Goal: Task Accomplishment & Management: Complete application form

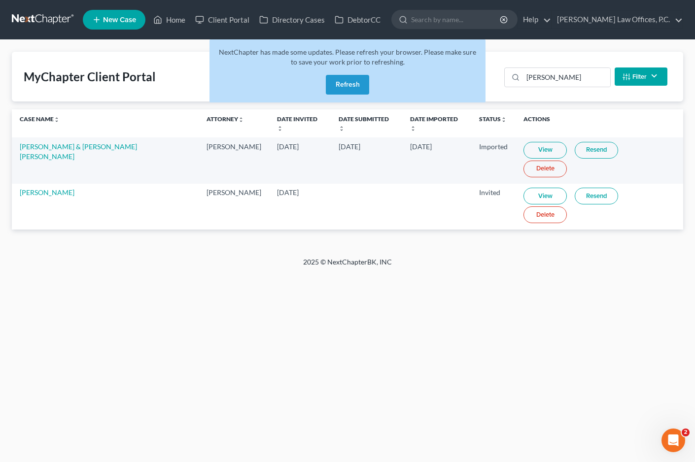
drag, startPoint x: 0, startPoint y: 0, endPoint x: 352, endPoint y: 77, distance: 360.7
click at [352, 77] on button "Refresh" at bounding box center [347, 85] width 43 height 20
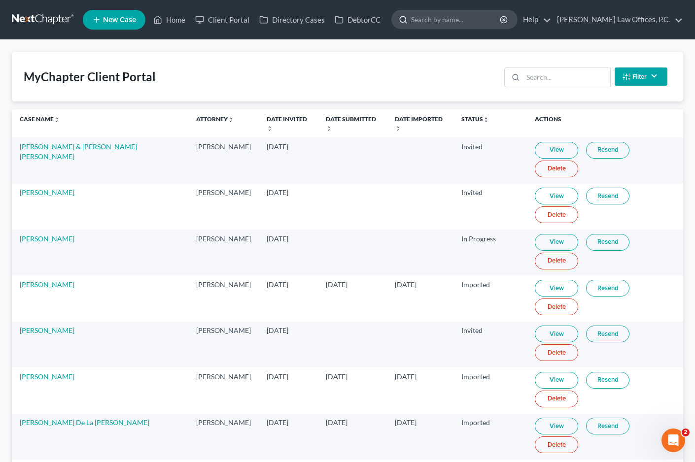
click at [479, 22] on input "search" at bounding box center [456, 19] width 90 height 18
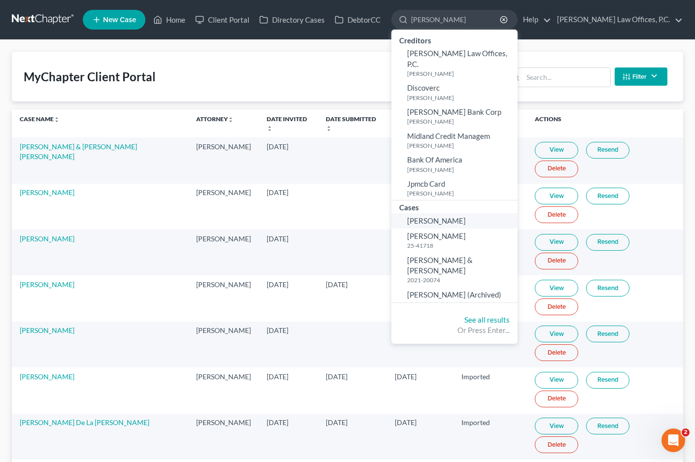
type input "[PERSON_NAME]"
click at [466, 216] on span "[PERSON_NAME]" at bounding box center [436, 220] width 59 height 9
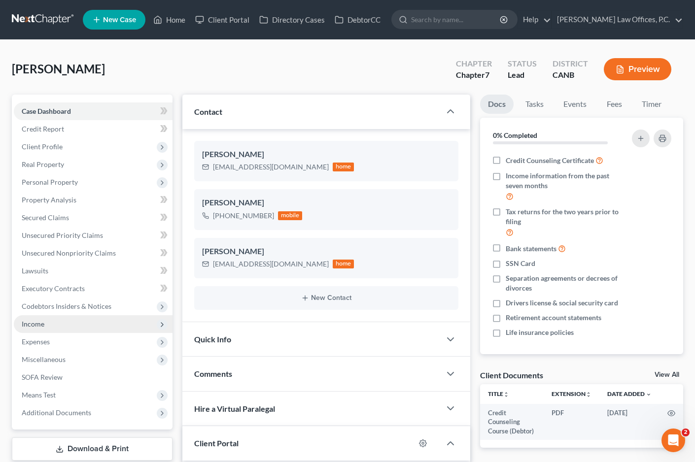
click at [92, 316] on span "Income" at bounding box center [93, 324] width 159 height 18
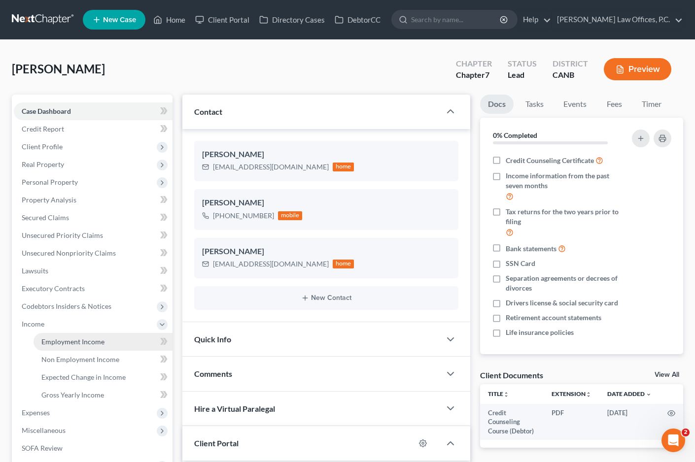
click at [92, 341] on span "Employment Income" at bounding box center [72, 342] width 63 height 8
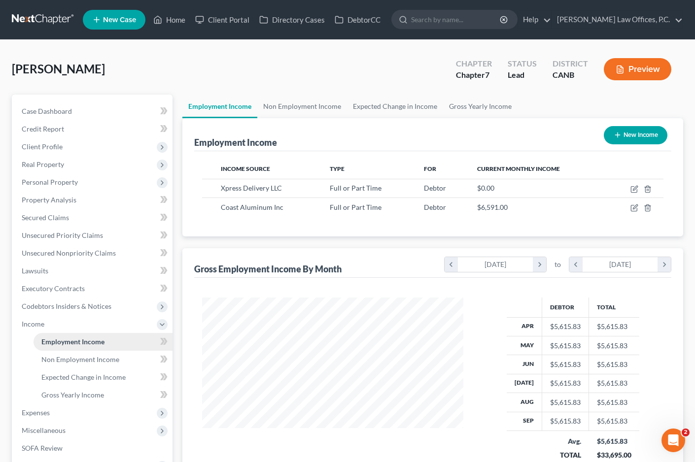
scroll to position [176, 281]
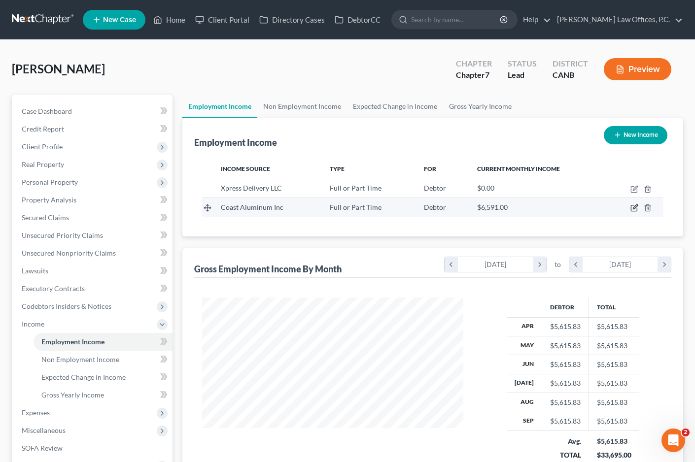
click at [636, 206] on icon "button" at bounding box center [635, 207] width 4 height 4
select select "0"
select select "4"
select select "2"
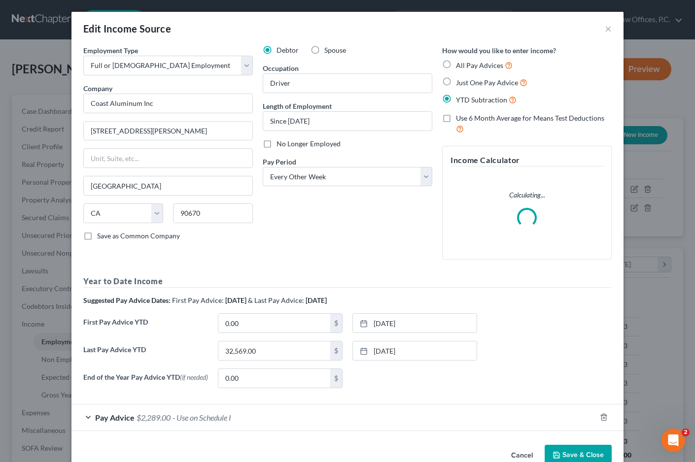
scroll to position [25, 0]
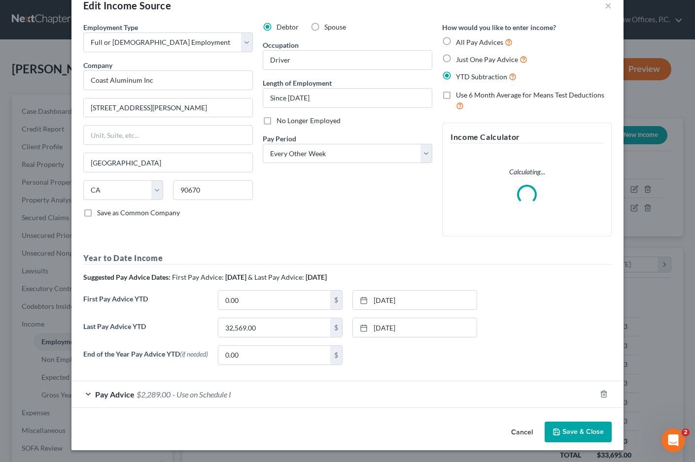
click at [246, 403] on div "Pay Advice $2,289.00 - Use on Schedule I" at bounding box center [333, 394] width 524 height 26
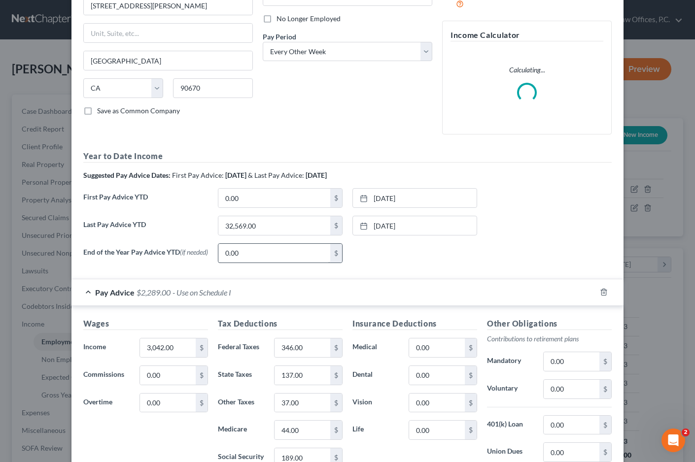
scroll to position [89, 0]
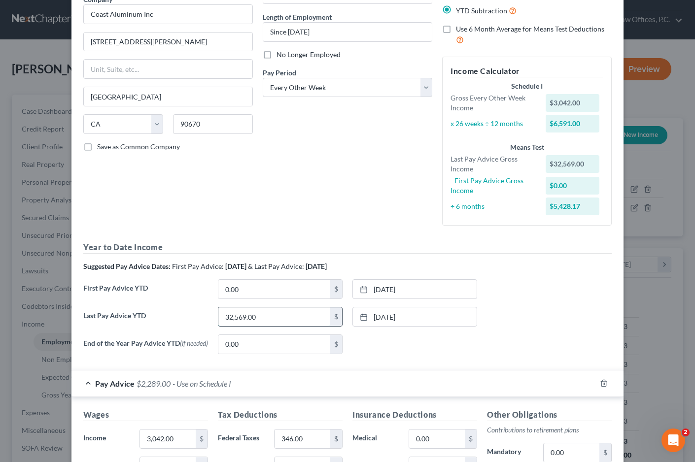
click at [299, 317] on input "32,569.00" at bounding box center [274, 316] width 112 height 19
type input "31,499"
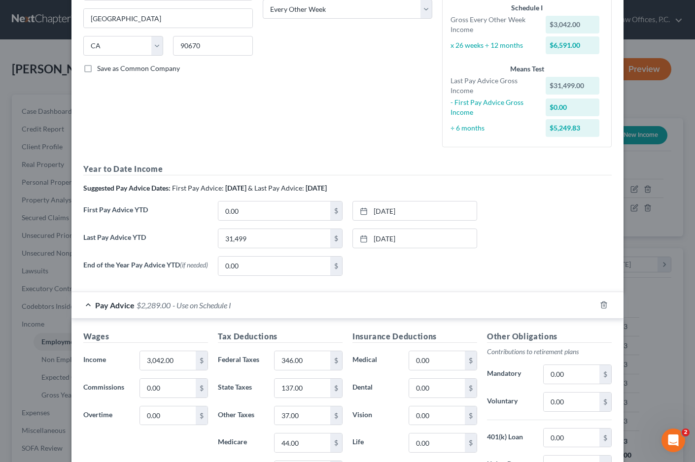
scroll to position [321, 0]
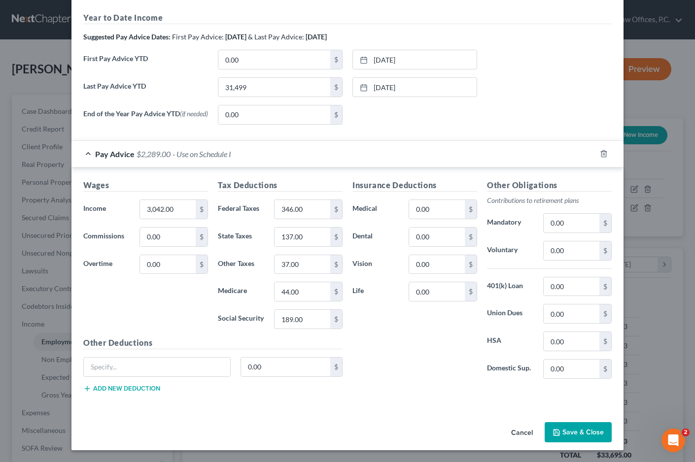
click at [577, 425] on button "Save & Close" at bounding box center [578, 432] width 67 height 21
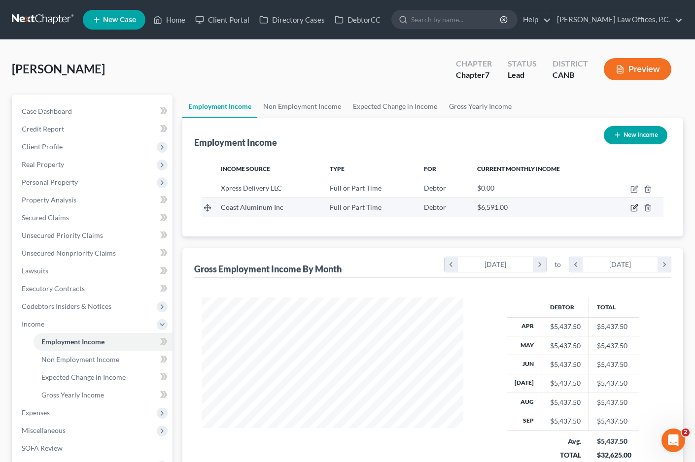
click at [632, 206] on icon "button" at bounding box center [634, 208] width 8 height 8
select select "0"
select select "4"
select select "2"
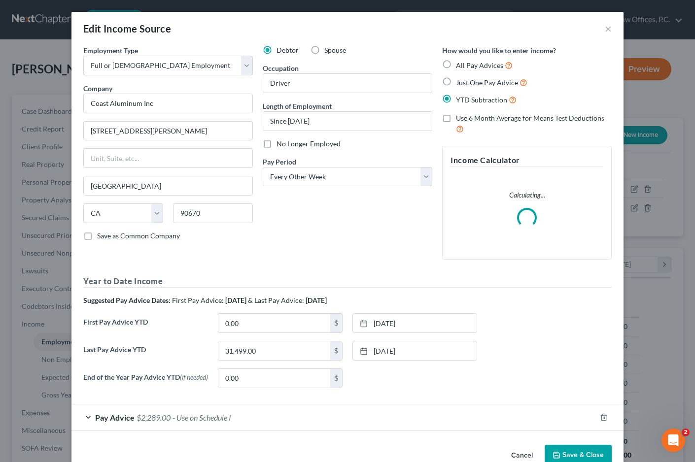
scroll to position [25, 0]
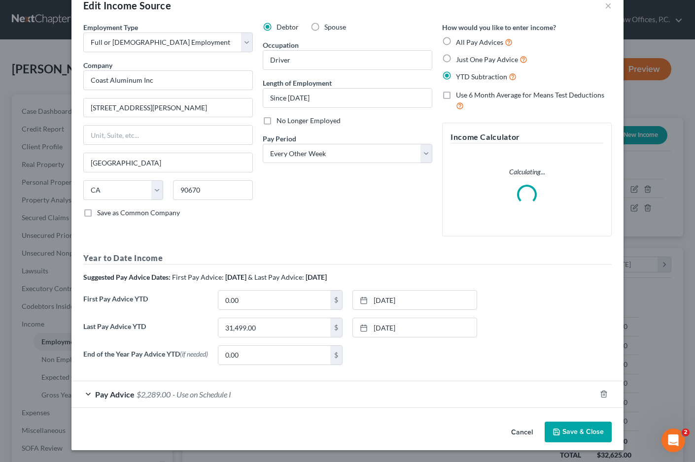
click at [570, 431] on button "Save & Close" at bounding box center [578, 432] width 67 height 21
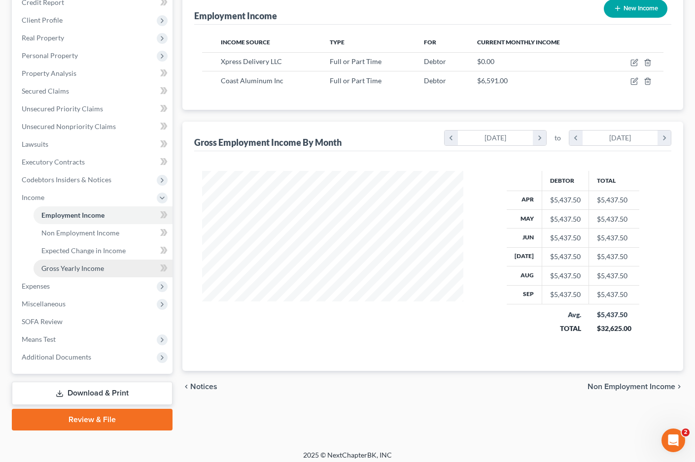
click at [86, 271] on span "Gross Yearly Income" at bounding box center [72, 268] width 63 height 8
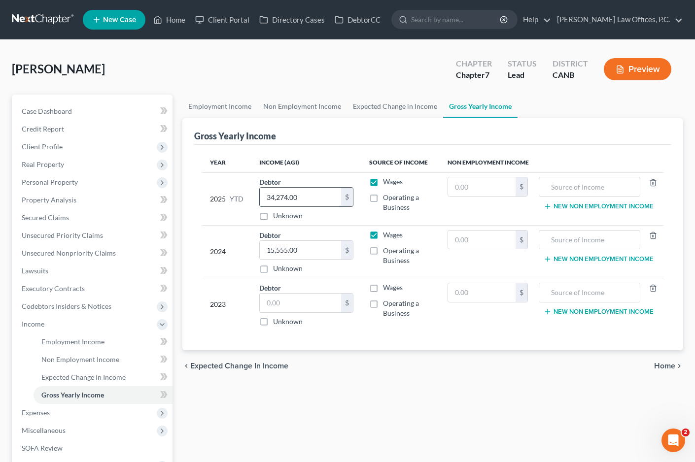
click at [323, 203] on input "34,274.00" at bounding box center [300, 197] width 81 height 19
click at [64, 347] on link "Employment Income" at bounding box center [103, 342] width 139 height 18
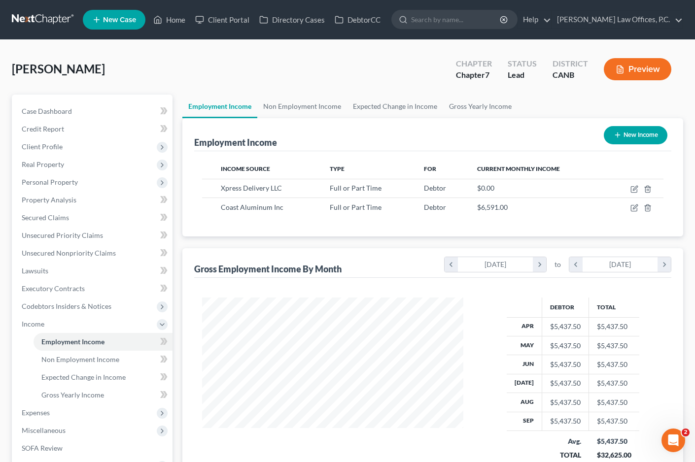
scroll to position [176, 281]
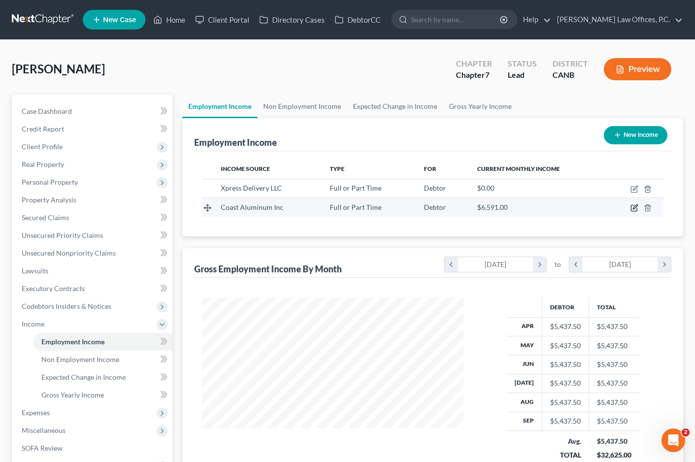
click at [632, 206] on icon "button" at bounding box center [634, 208] width 8 height 8
select select "0"
select select "4"
select select "2"
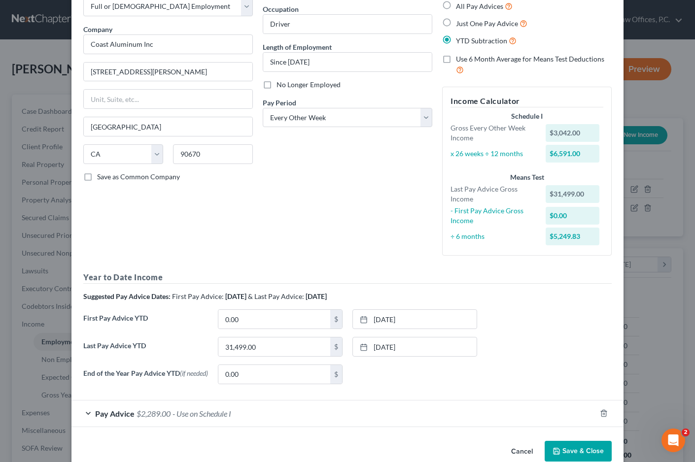
scroll to position [80, 0]
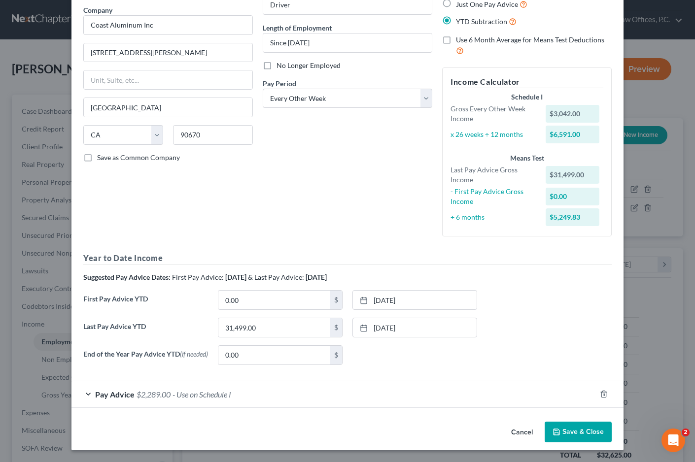
click at [574, 432] on button "Save & Close" at bounding box center [578, 432] width 67 height 21
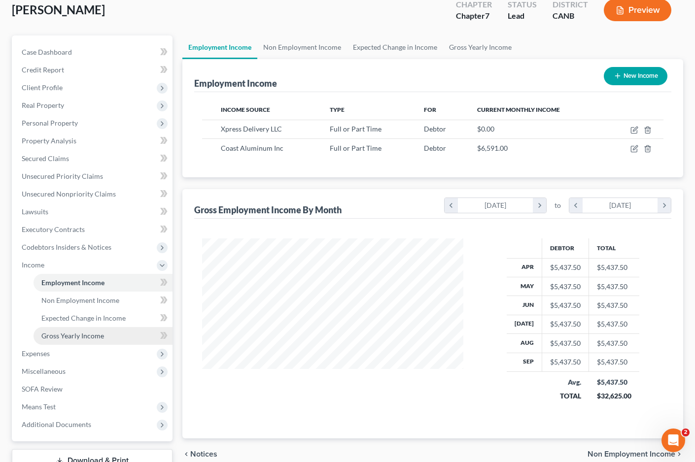
click at [105, 337] on link "Gross Yearly Income" at bounding box center [103, 336] width 139 height 18
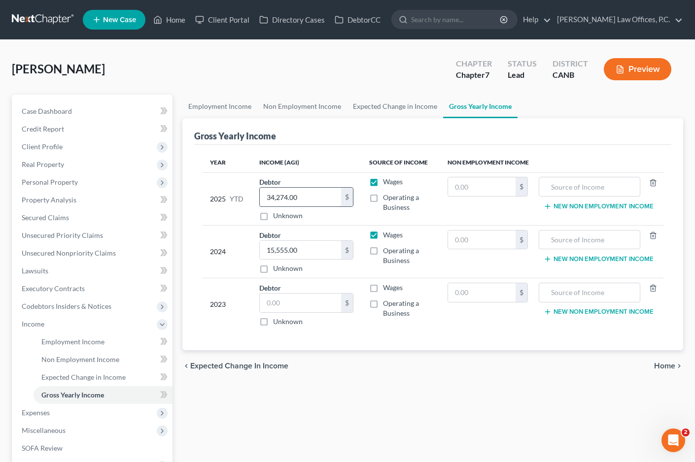
click at [279, 202] on input "34,274.00" at bounding box center [300, 197] width 81 height 19
type input "39,330"
click at [663, 365] on span "Home" at bounding box center [664, 366] width 21 height 8
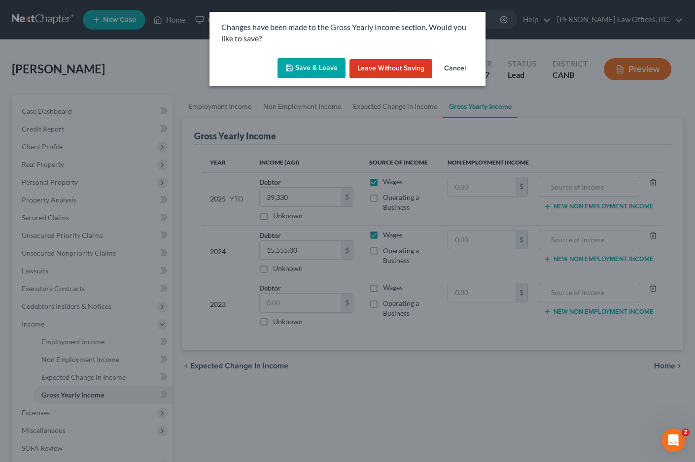
click at [319, 61] on button "Save & Leave" at bounding box center [311, 68] width 68 height 21
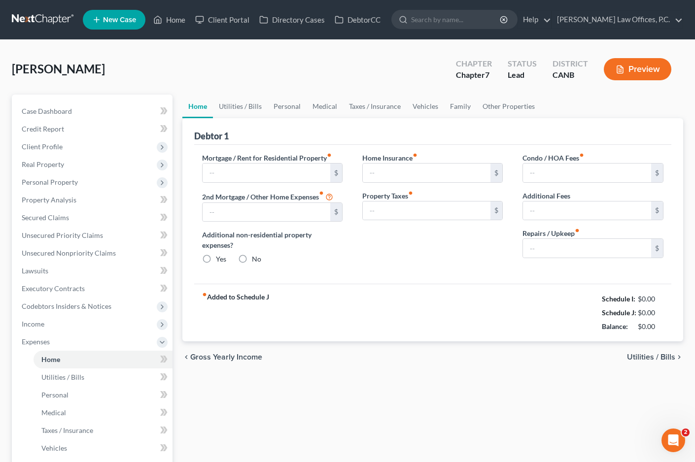
type input "1,300.00"
type input "0.00"
radio input "true"
type input "129.00"
type input "0.00"
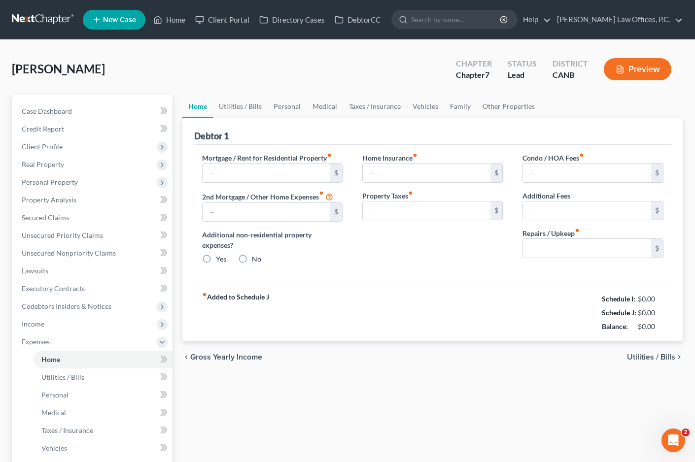
type input "0.00"
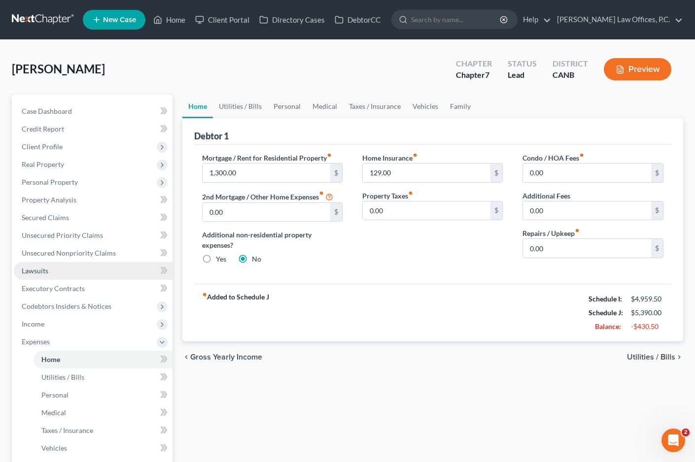
click at [89, 275] on link "Lawsuits" at bounding box center [93, 271] width 159 height 18
